Goal: Book appointment/travel/reservation

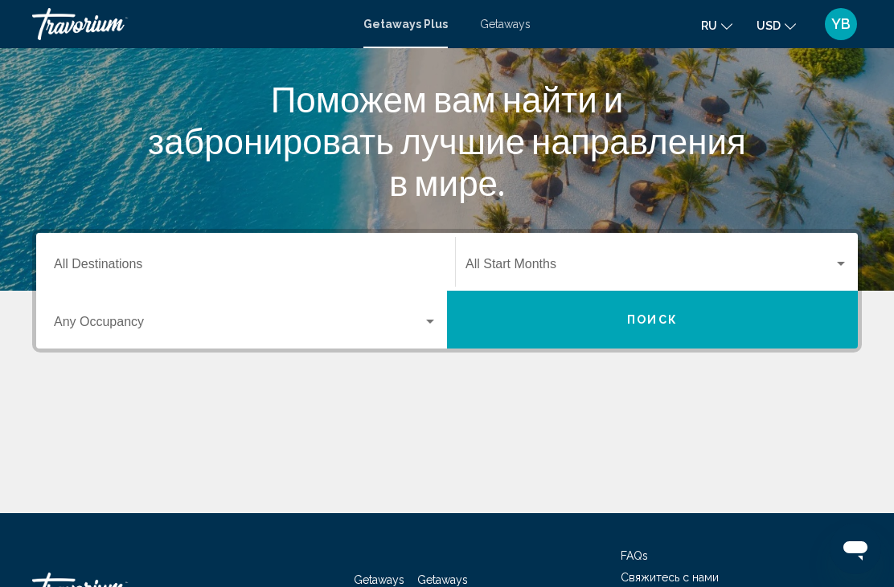
scroll to position [185, 0]
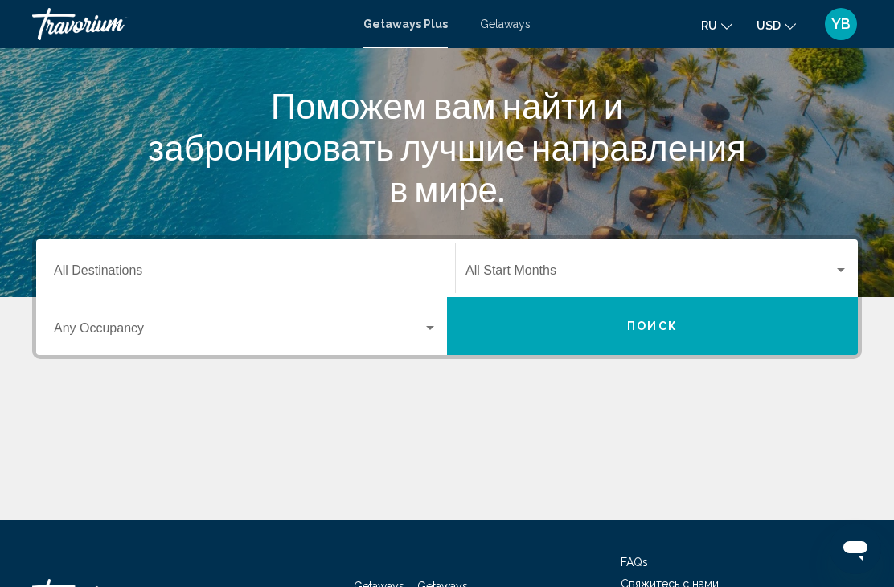
click at [261, 269] on input "Destination All Destinations" at bounding box center [245, 274] width 383 height 14
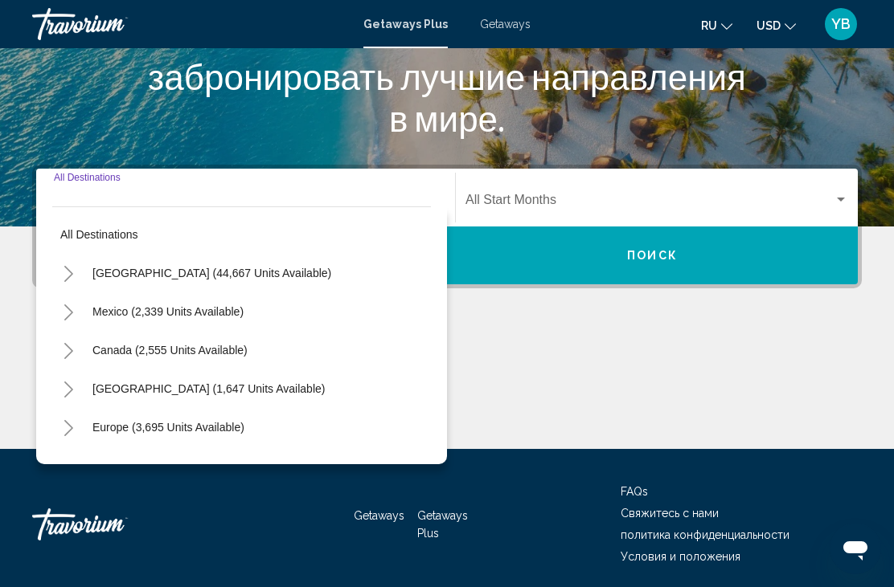
scroll to position [263, 0]
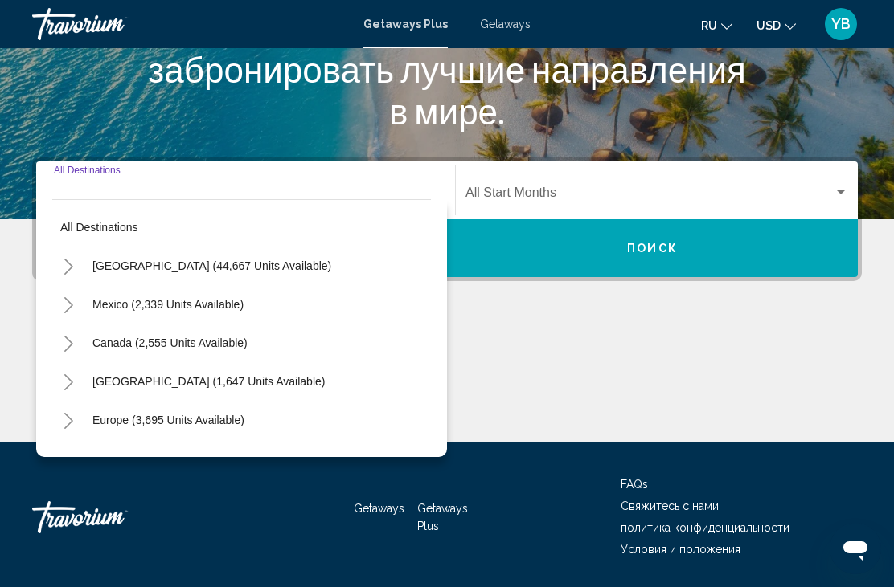
click at [229, 308] on span "Mexico (2,339 units available)" at bounding box center [167, 304] width 151 height 13
type input "**********"
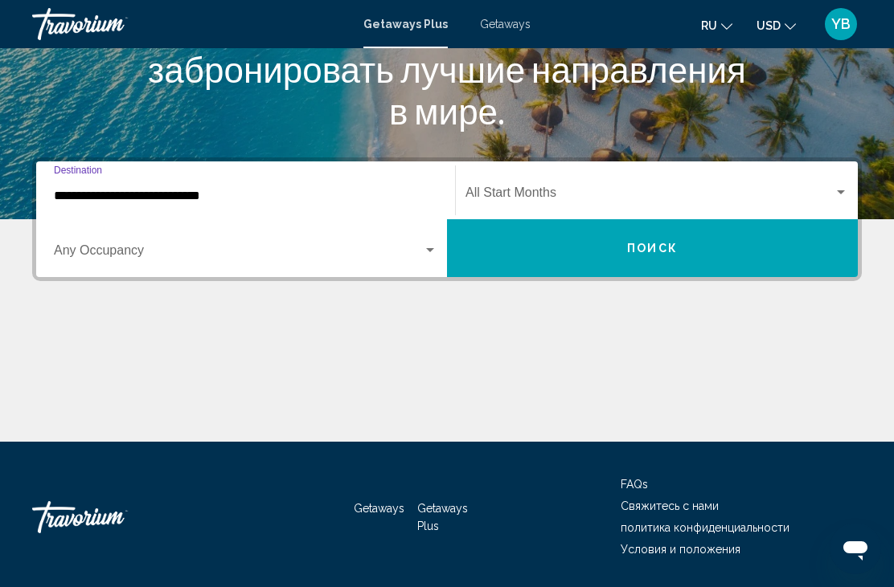
click at [661, 254] on span "Поиск" at bounding box center [652, 249] width 51 height 13
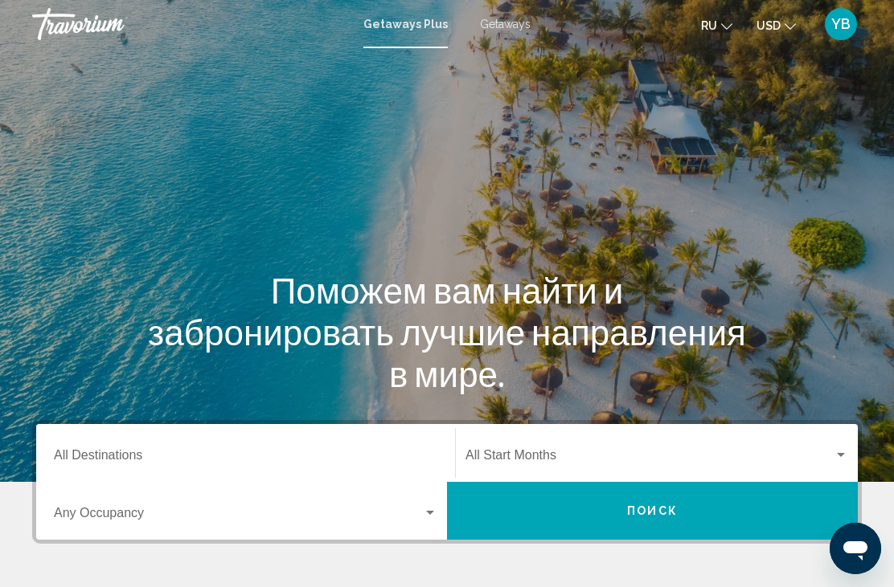
click at [517, 29] on span "Getaways" at bounding box center [505, 24] width 51 height 13
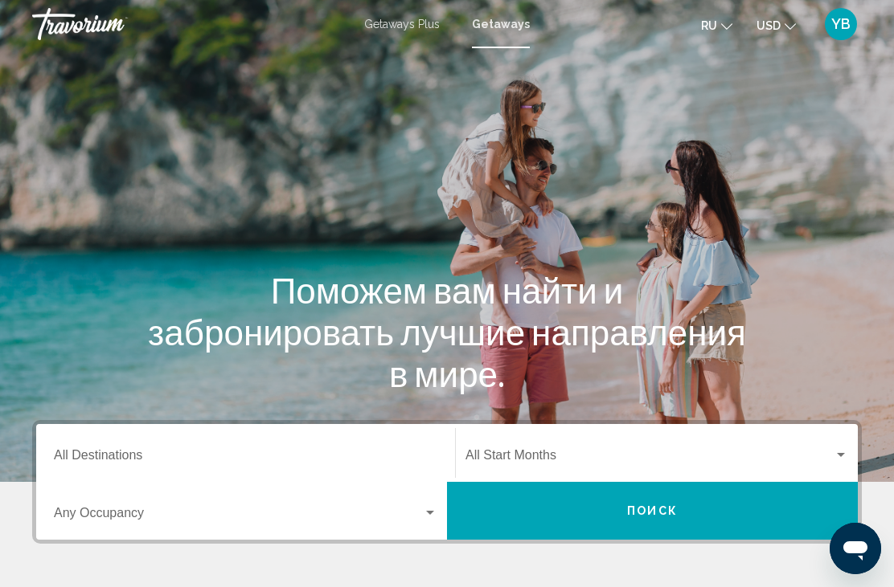
click at [784, 27] on icon "Change currency" at bounding box center [789, 26] width 11 height 6
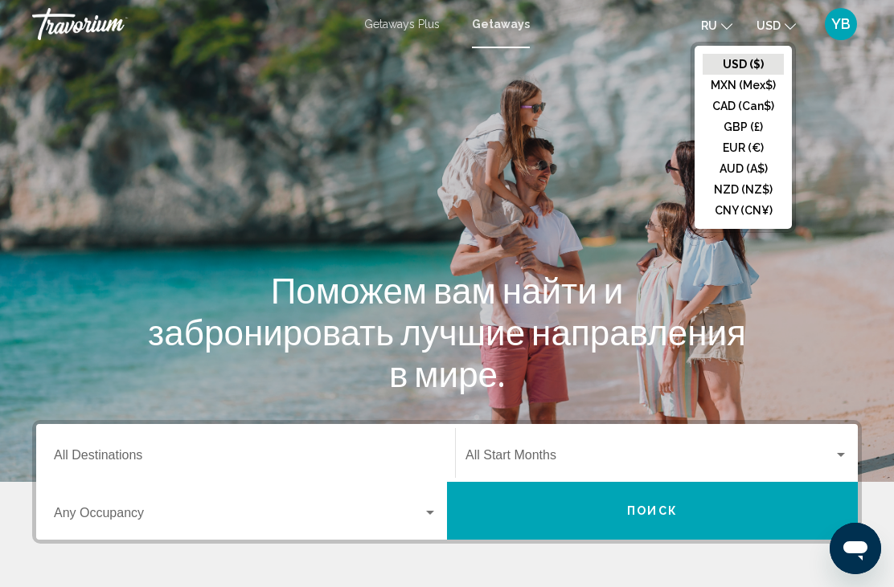
click at [720, 14] on button "ru English Español Français Italiano Português русский" at bounding box center [716, 25] width 31 height 23
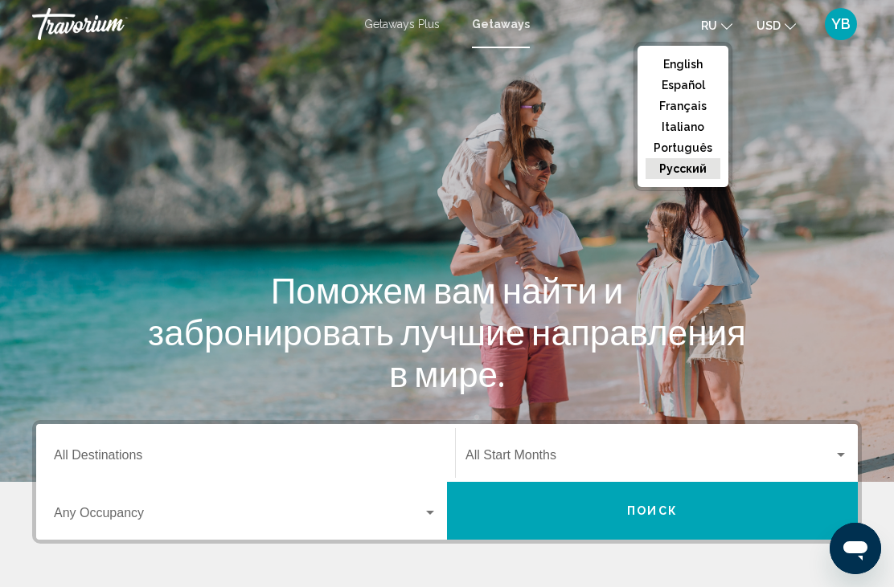
click at [842, 26] on span "YB" at bounding box center [840, 24] width 19 height 16
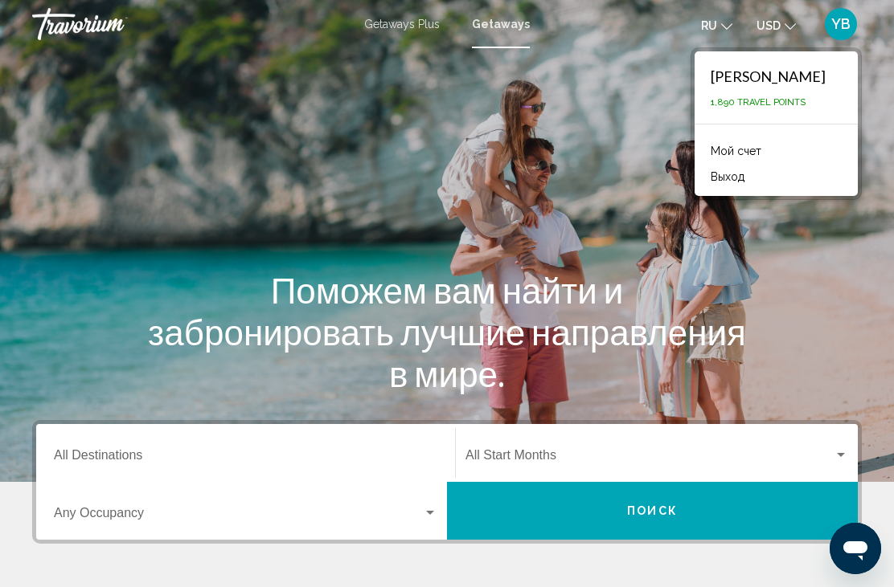
click at [763, 255] on div "Main content" at bounding box center [447, 241] width 894 height 482
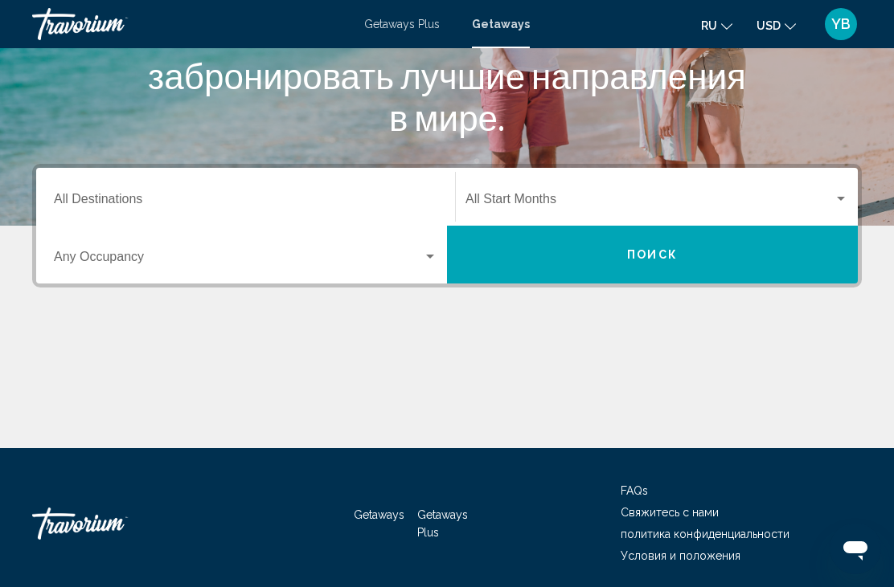
scroll to position [263, 0]
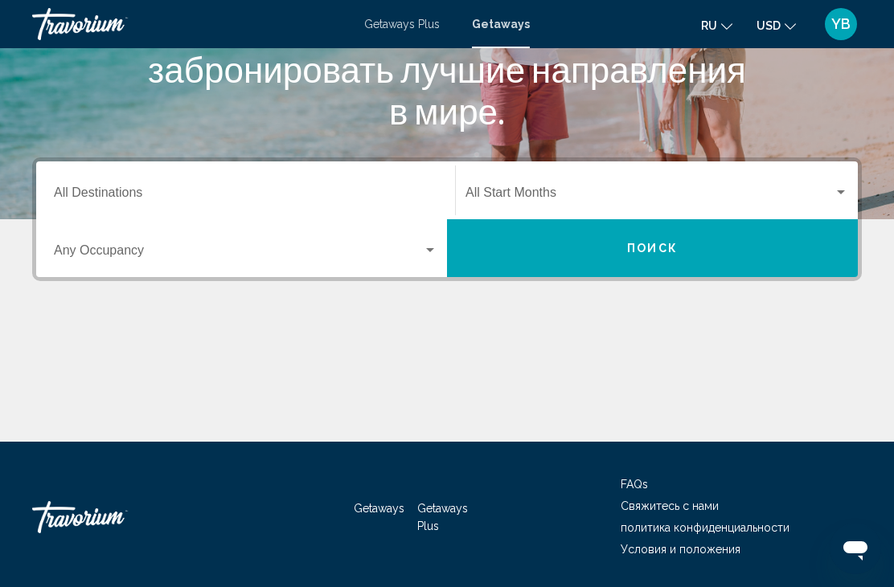
click at [449, 513] on span "Getaways Plus" at bounding box center [442, 517] width 51 height 31
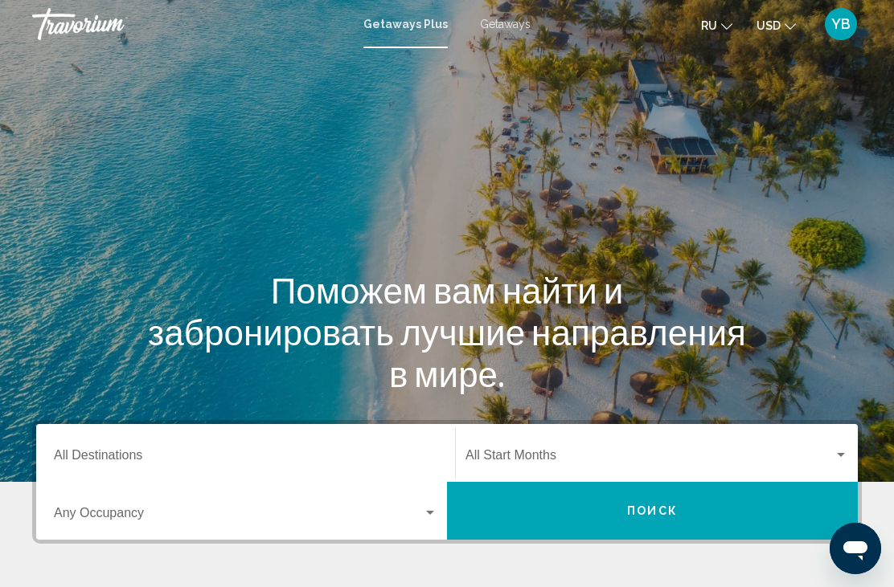
click at [518, 23] on span "Getaways" at bounding box center [505, 24] width 51 height 13
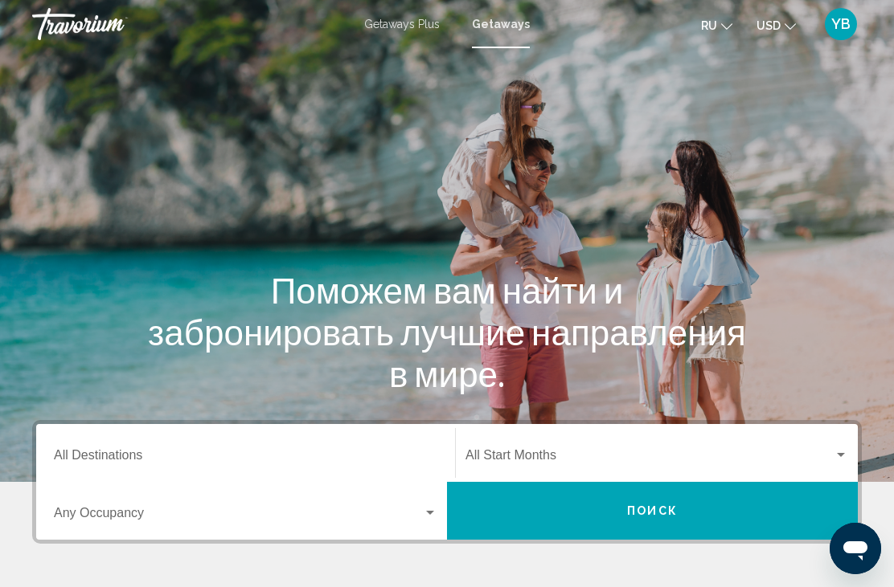
click at [415, 29] on span "Getaways Plus" at bounding box center [402, 24] width 76 height 13
